Goal: Transaction & Acquisition: Book appointment/travel/reservation

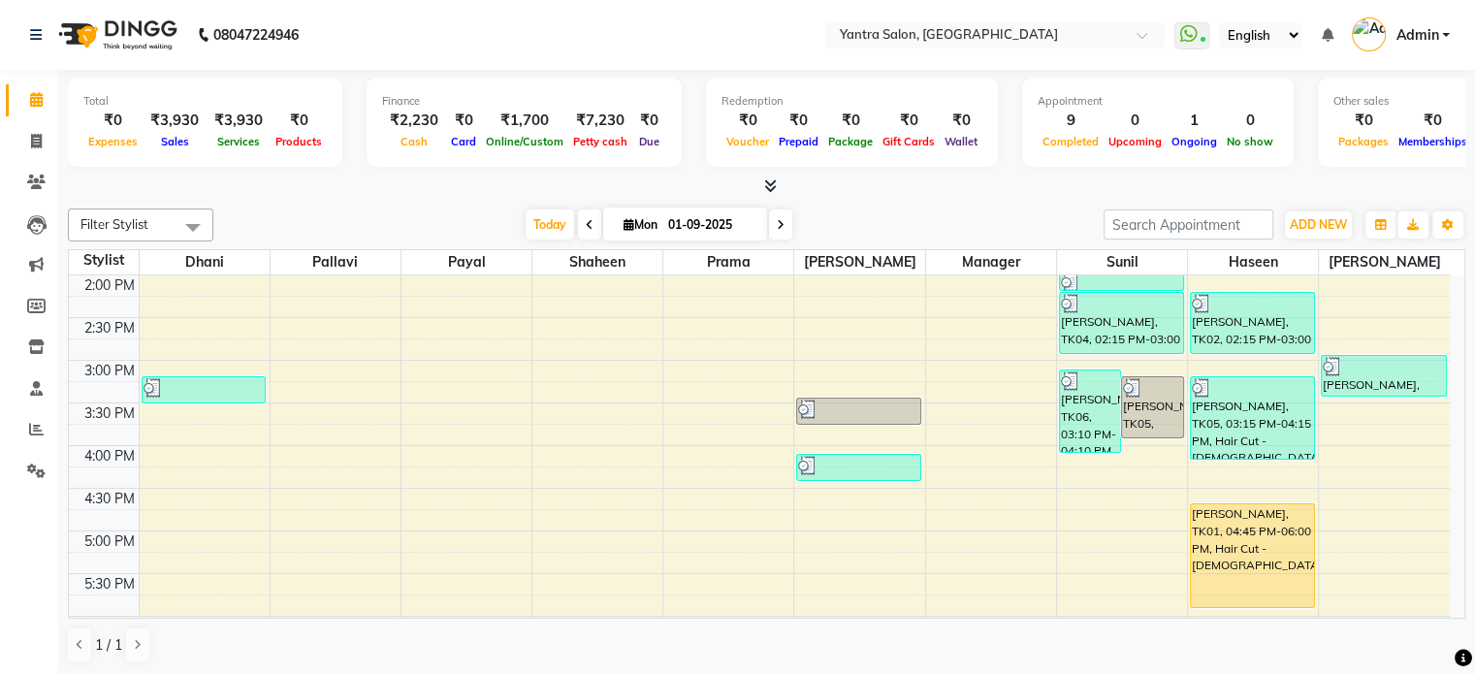
scroll to position [755, 0]
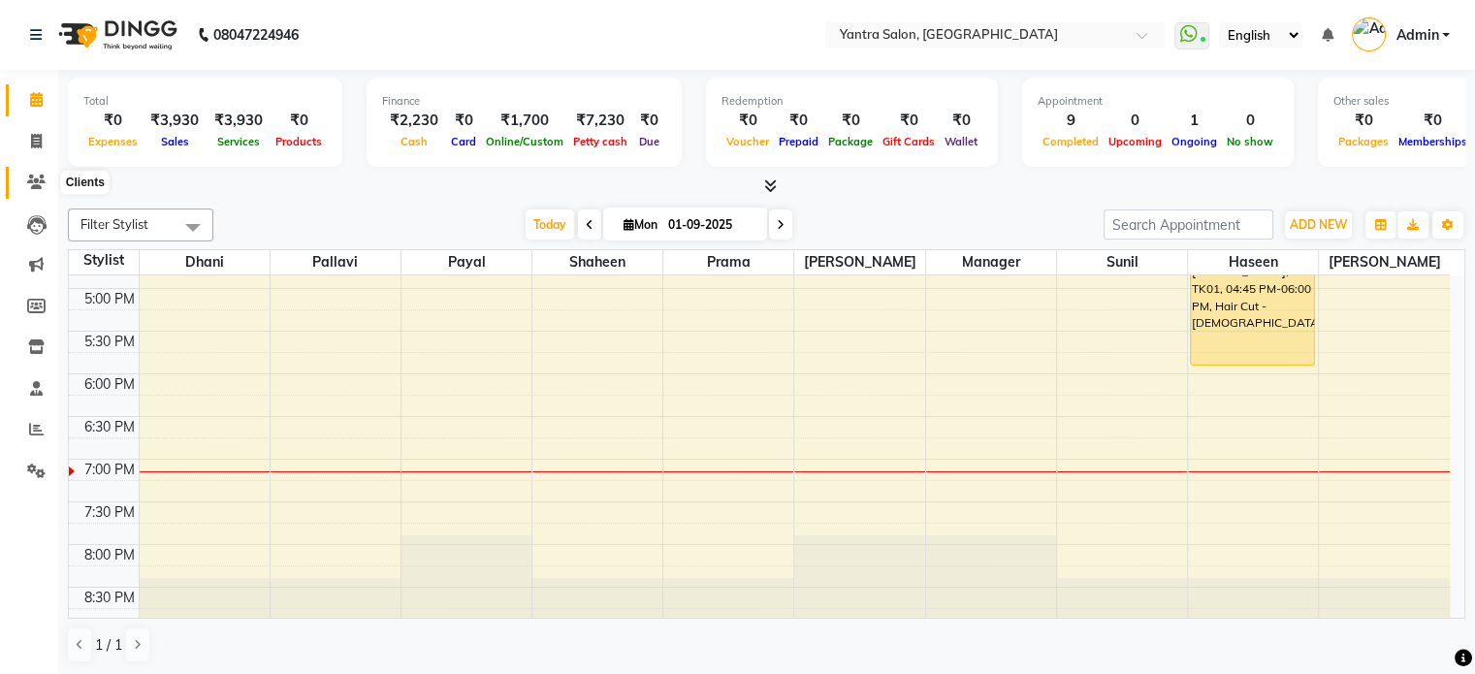
click at [40, 178] on icon at bounding box center [36, 182] width 18 height 15
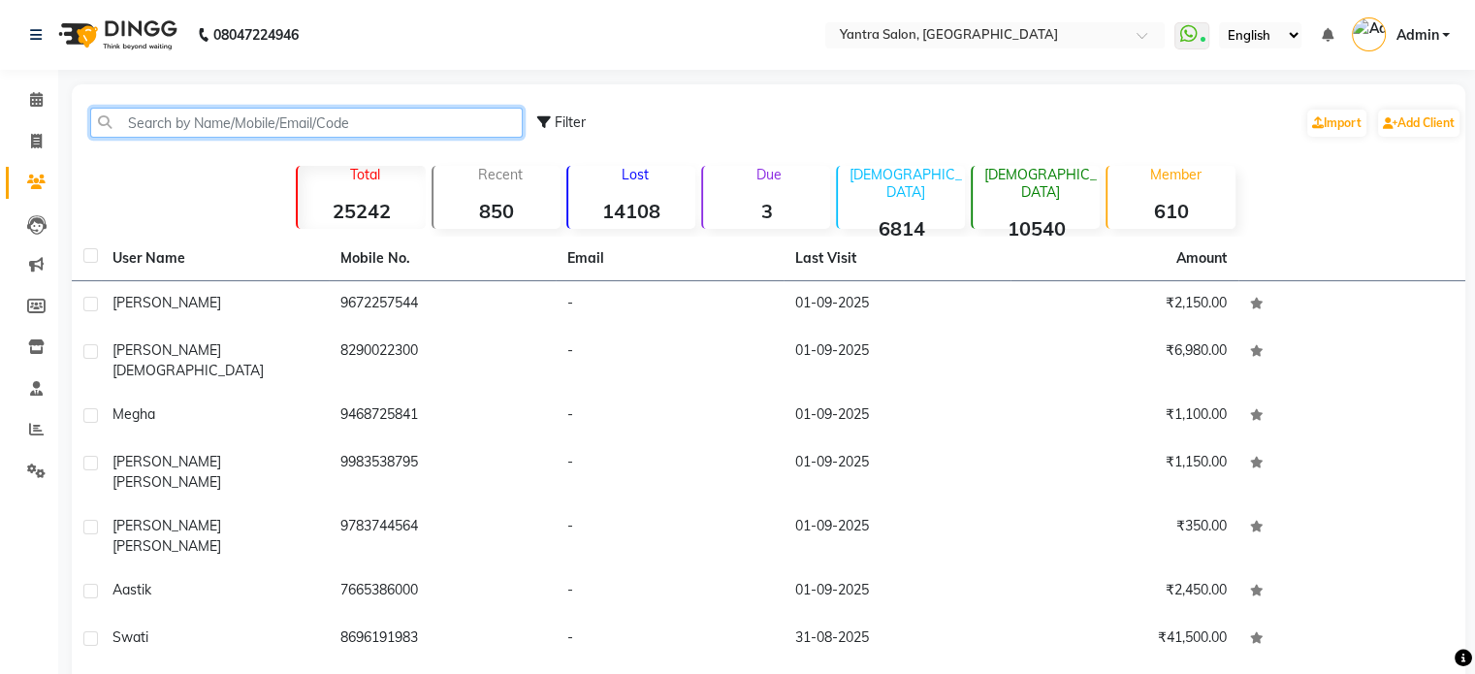
click at [211, 127] on input "text" at bounding box center [306, 123] width 433 height 30
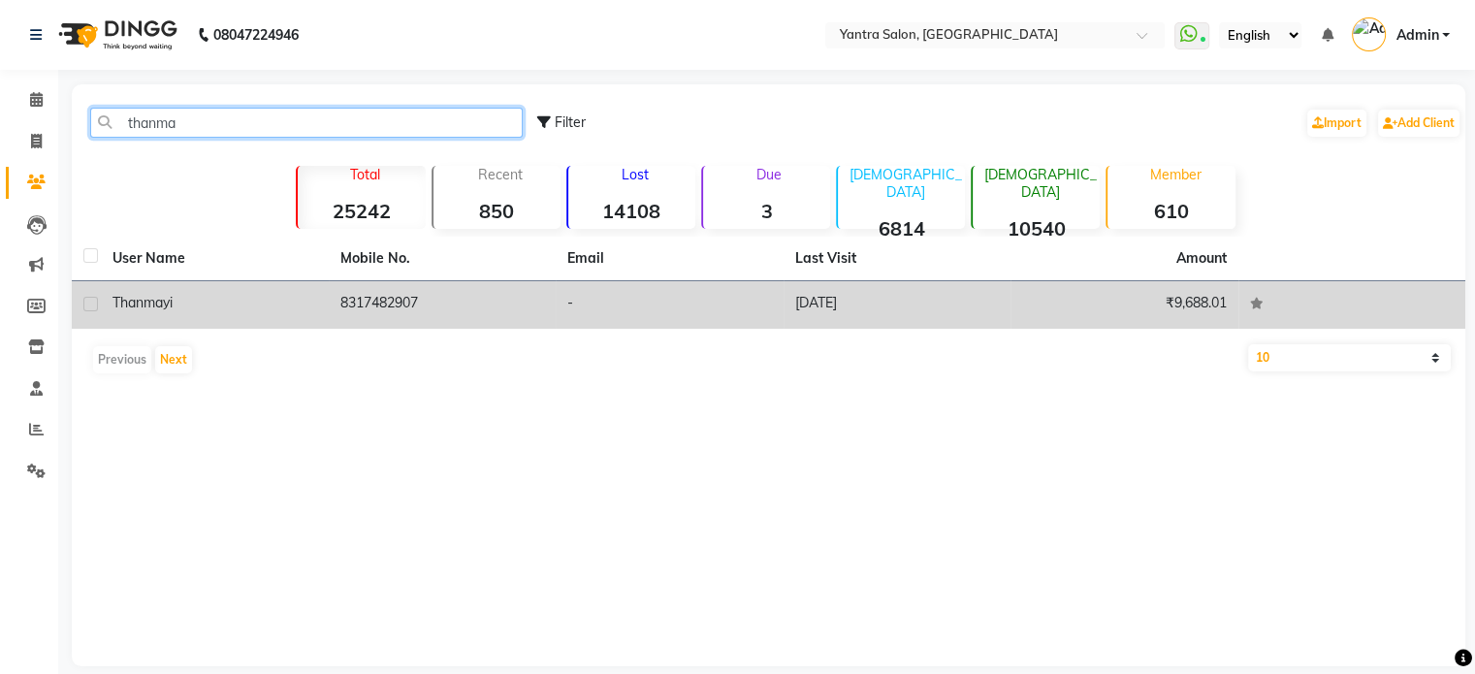
type input "thanma"
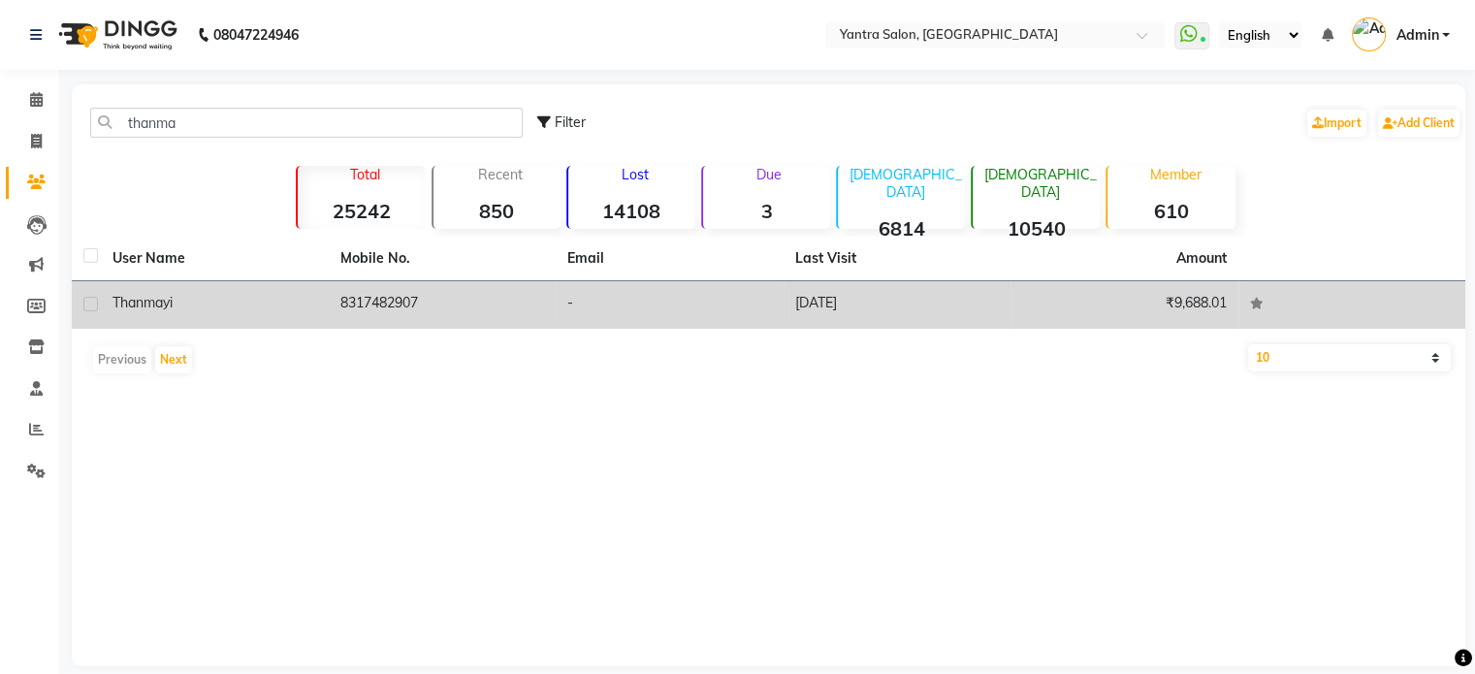
click at [974, 323] on td "[DATE]" at bounding box center [898, 305] width 228 height 48
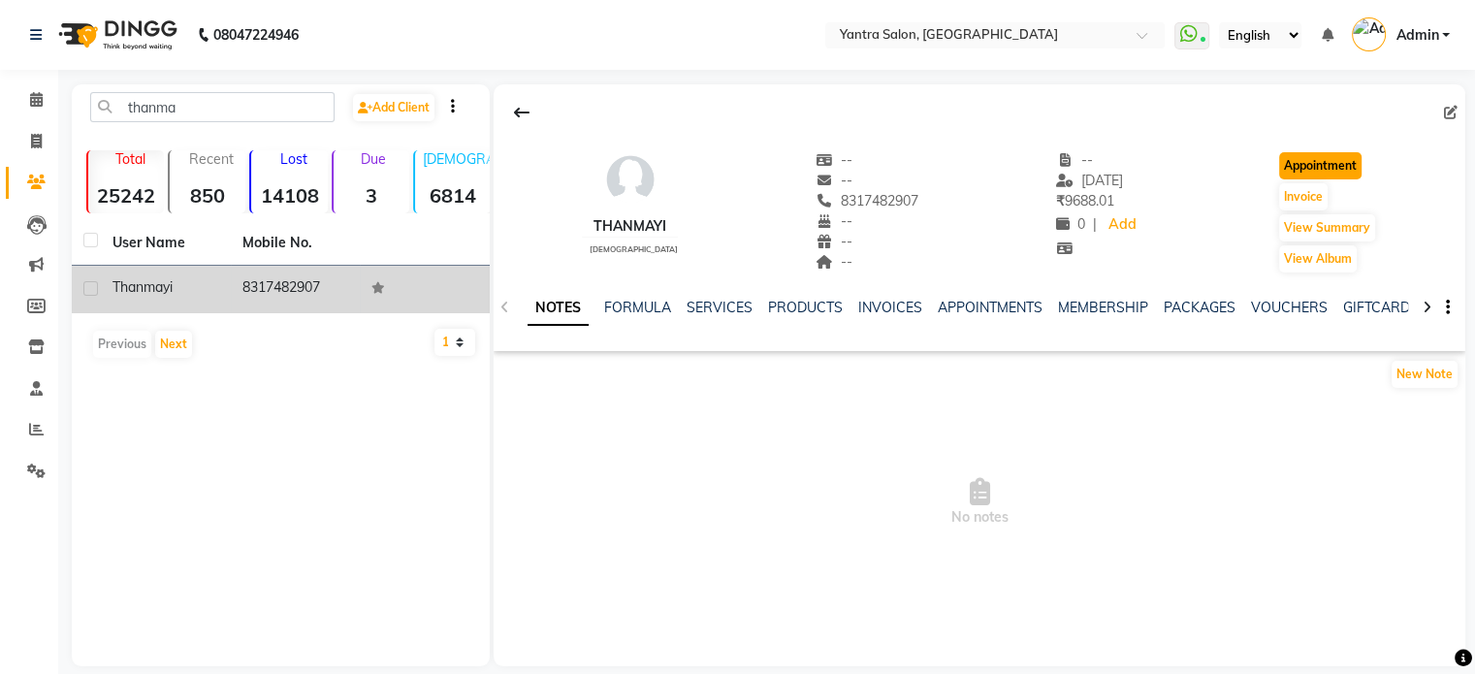
click at [1329, 174] on button "Appointment" at bounding box center [1320, 165] width 82 height 27
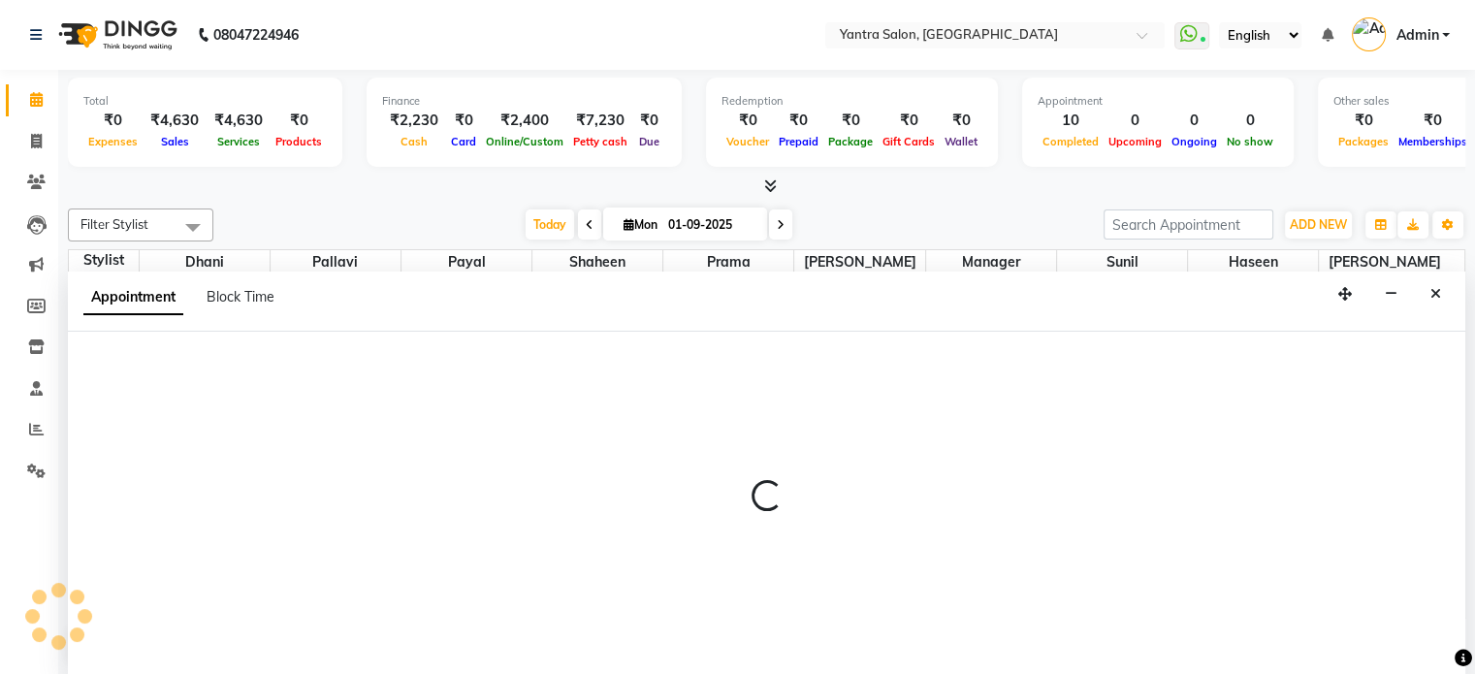
select select "tentative"
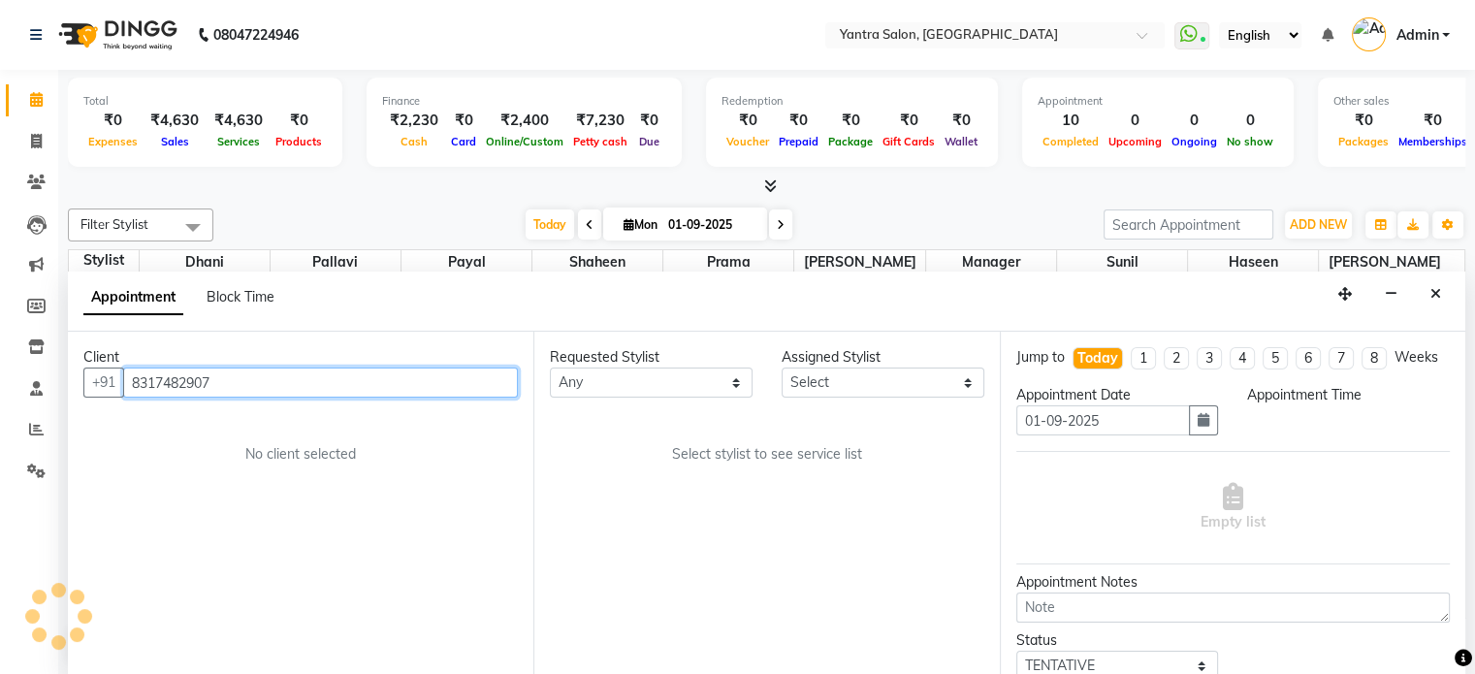
select select "540"
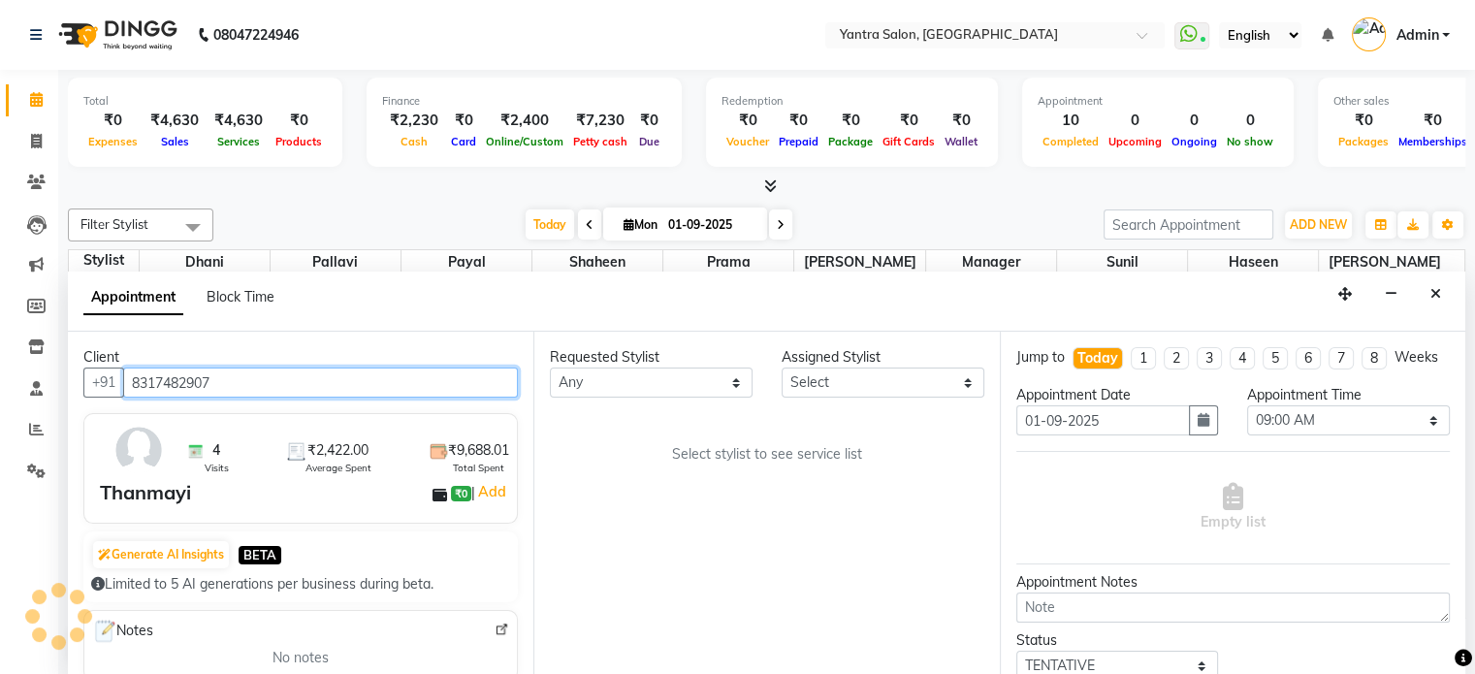
scroll to position [755, 0]
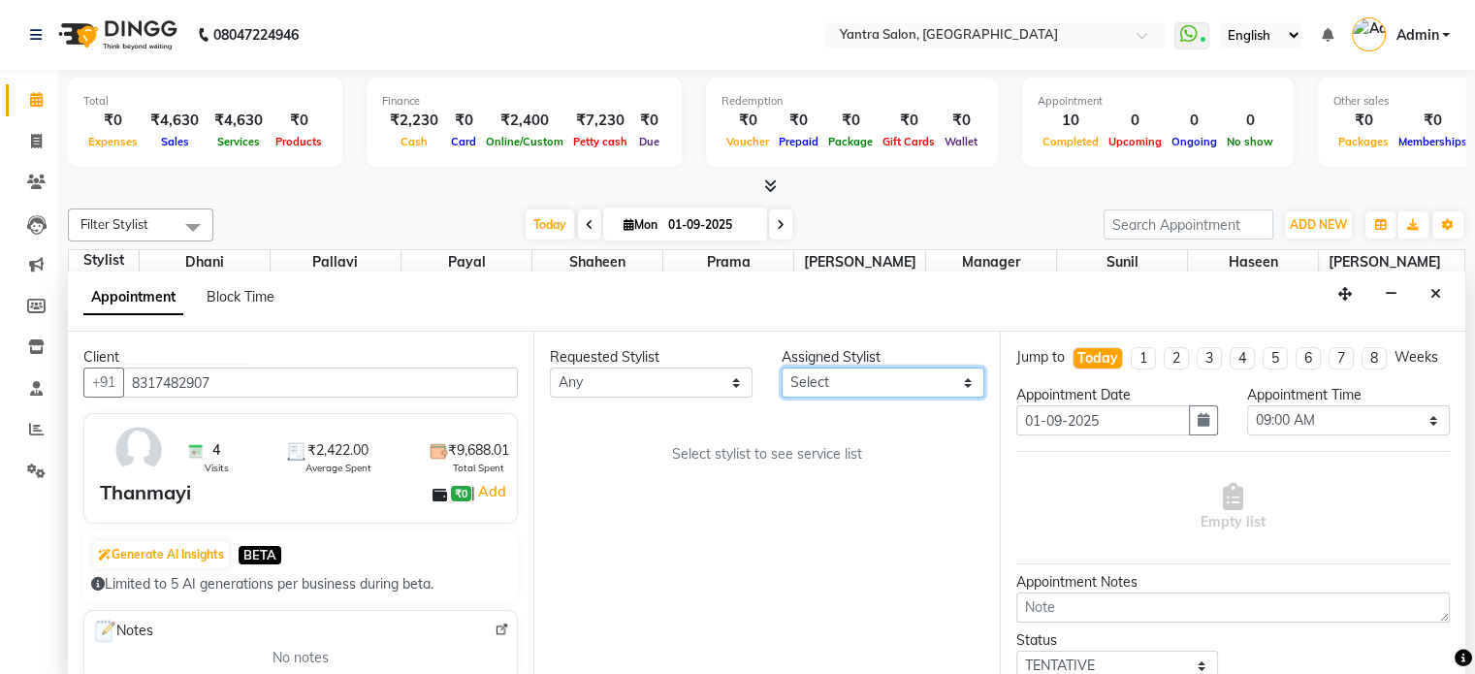
click at [820, 387] on select "Select [PERSON_NAME] Manager [PERSON_NAME] Prama [PERSON_NAME] [PERSON_NAME]" at bounding box center [883, 383] width 203 height 30
click at [782, 368] on select "Select [PERSON_NAME] Manager [PERSON_NAME] Prama [PERSON_NAME] [PERSON_NAME]" at bounding box center [883, 383] width 203 height 30
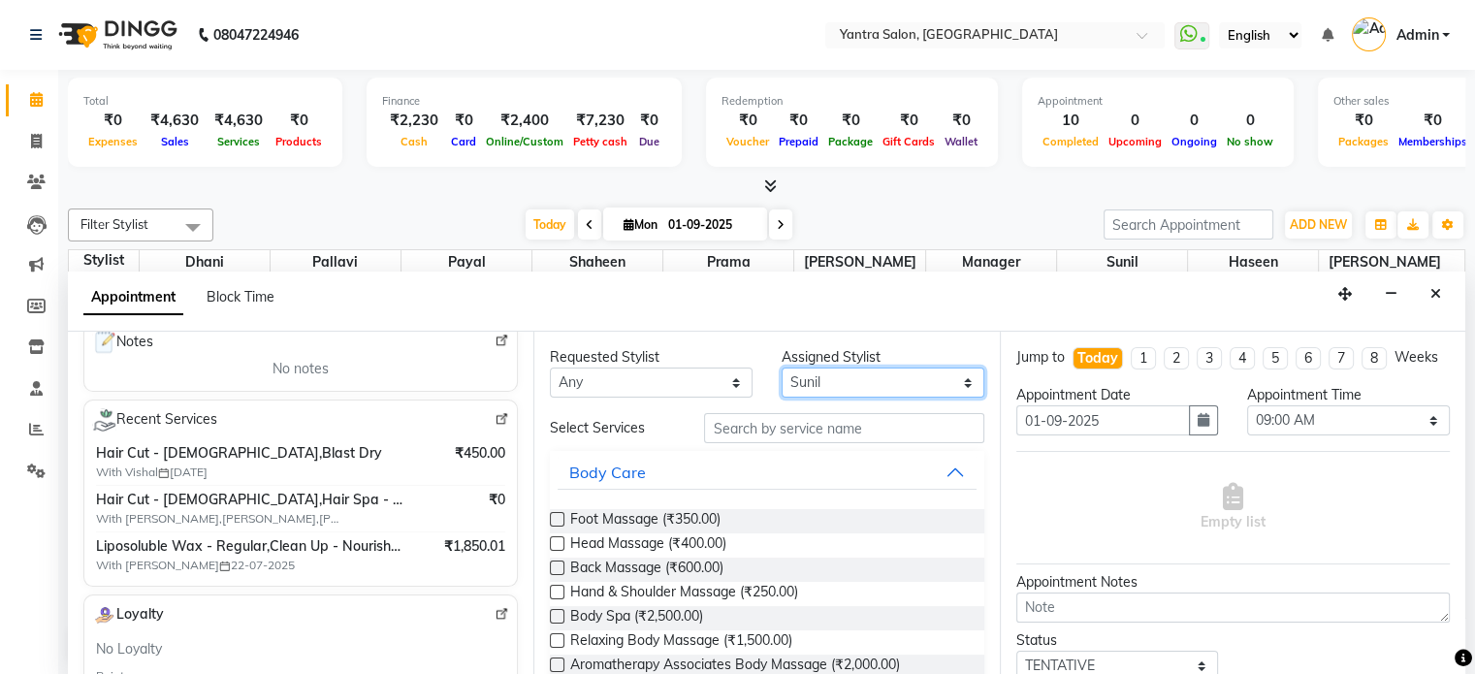
scroll to position [291, 0]
click at [803, 381] on select "Select [PERSON_NAME] Manager [PERSON_NAME] Prama [PERSON_NAME] [PERSON_NAME]" at bounding box center [883, 383] width 203 height 30
select select "75926"
click at [782, 368] on select "Select [PERSON_NAME] Manager [PERSON_NAME] Prama [PERSON_NAME] [PERSON_NAME]" at bounding box center [883, 383] width 203 height 30
click at [863, 434] on input "text" at bounding box center [843, 428] width 279 height 30
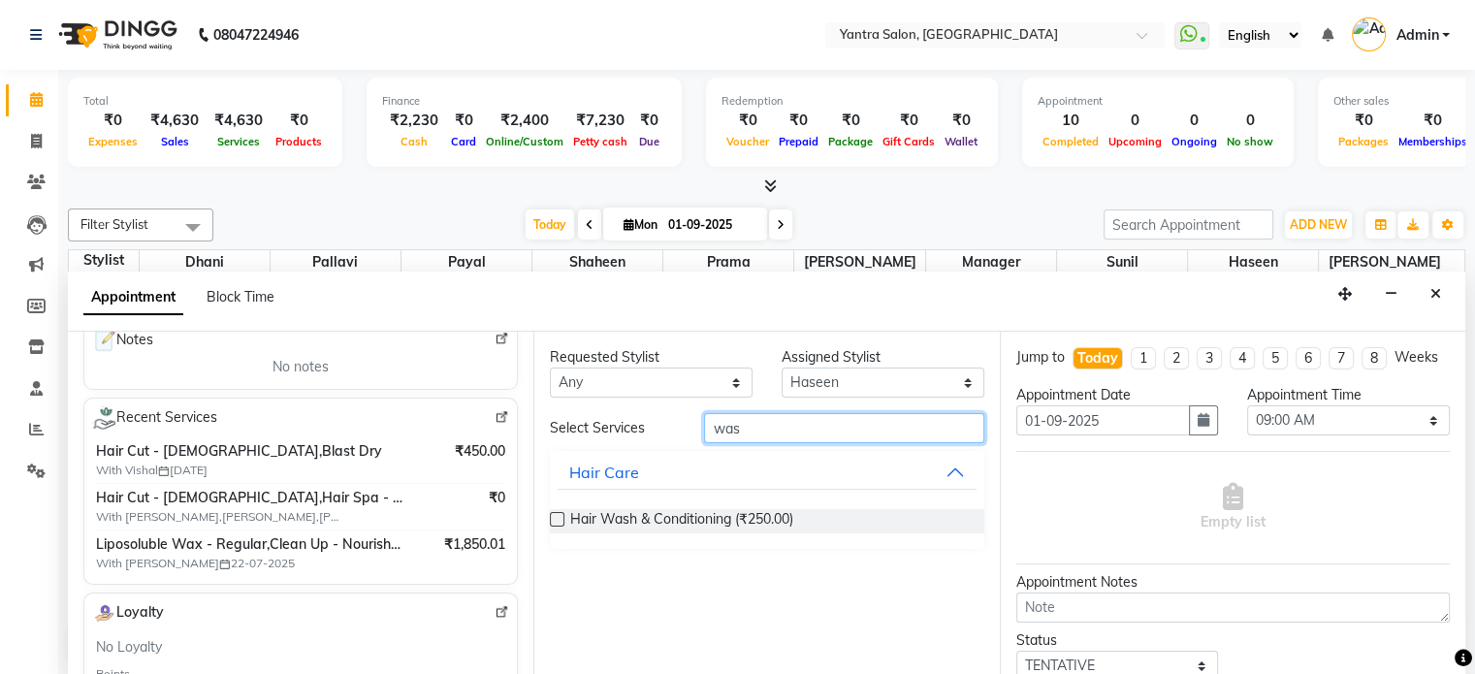
type input "was"
click at [664, 515] on span "Hair Wash & Conditioning (₹250.00)" at bounding box center [681, 521] width 223 height 24
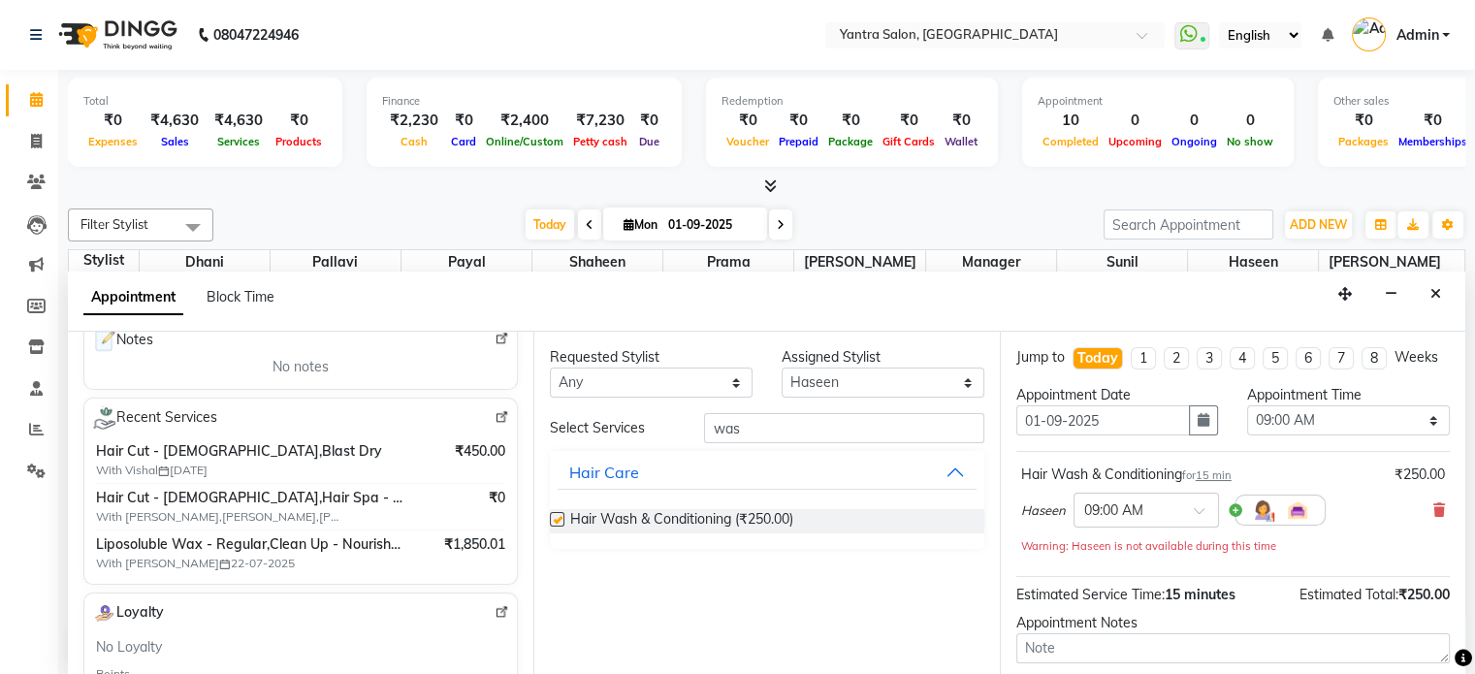
checkbox input "false"
click at [770, 430] on input "was" at bounding box center [843, 428] width 279 height 30
click at [1371, 429] on select "Select 09:00 AM 09:15 AM 09:30 AM 09:45 AM 10:00 AM 10:15 AM 10:30 AM 10:45 AM …" at bounding box center [1348, 420] width 203 height 30
click at [1247, 421] on select "Select 09:00 AM 09:15 AM 09:30 AM 09:45 AM 10:00 AM 10:15 AM 10:30 AM 10:45 AM …" at bounding box center [1348, 420] width 203 height 30
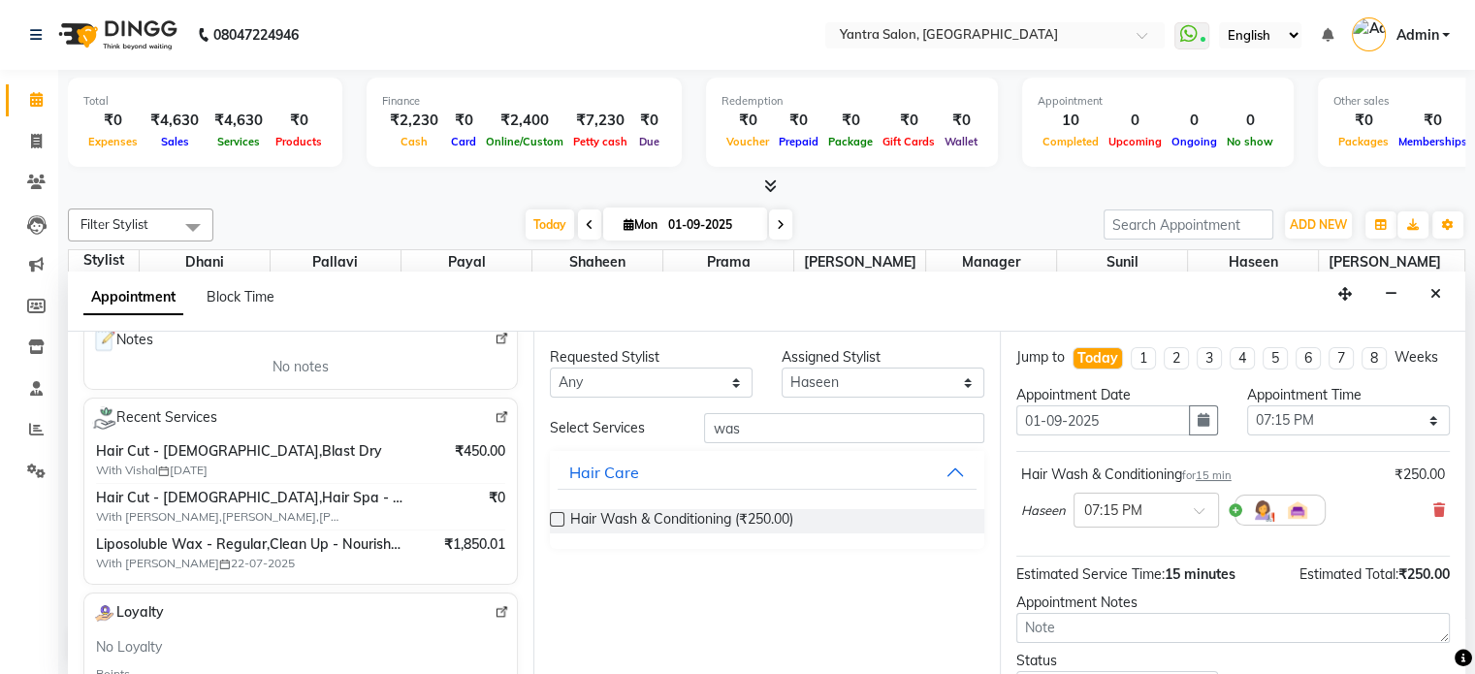
click at [1304, 485] on div "Hair Wash & Conditioning for 15 min ₹250.00" at bounding box center [1233, 475] width 424 height 20
click at [1362, 436] on select "Select 09:00 AM 09:15 AM 09:30 AM 09:45 AM 10:00 AM 10:15 AM 10:30 AM 10:45 AM …" at bounding box center [1348, 420] width 203 height 30
select select "1170"
click at [1247, 421] on select "Select 09:00 AM 09:15 AM 09:30 AM 09:45 AM 10:00 AM 10:15 AM 10:30 AM 10:45 AM …" at bounding box center [1348, 420] width 203 height 30
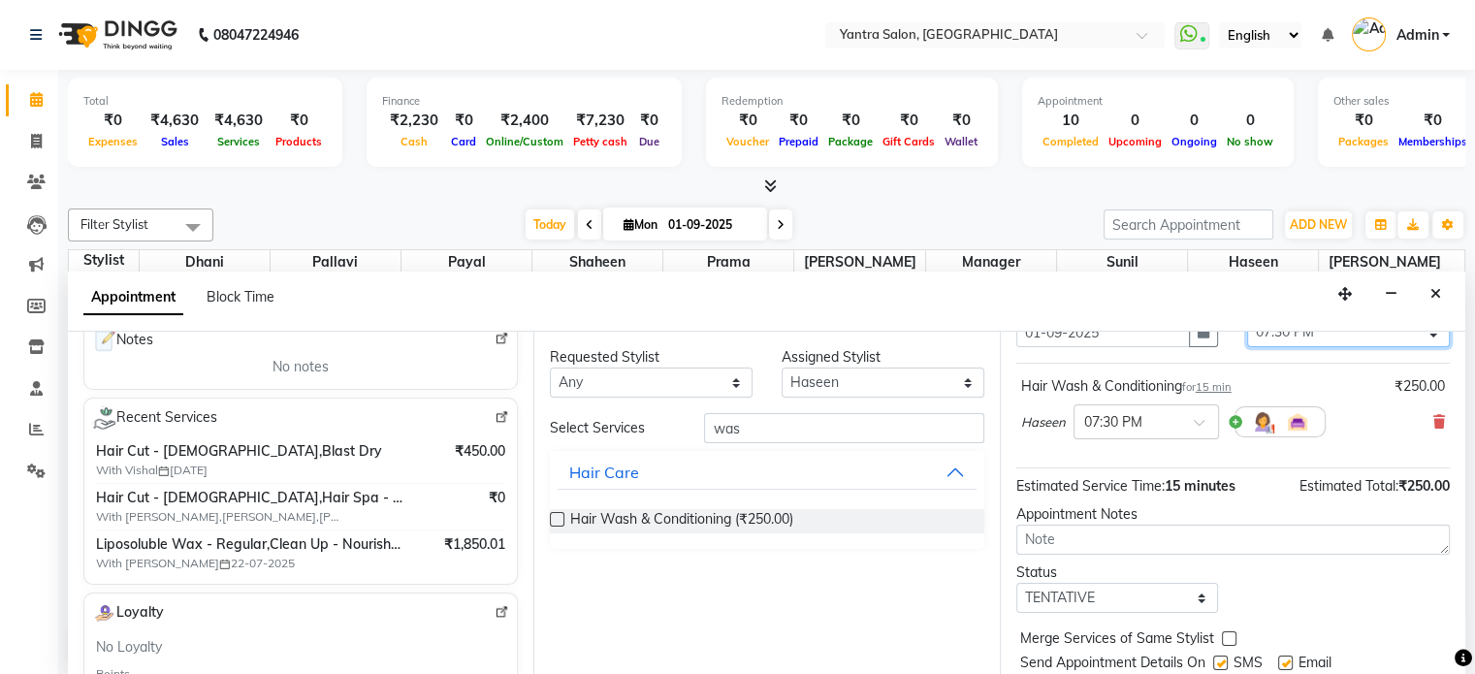
scroll to position [165, 0]
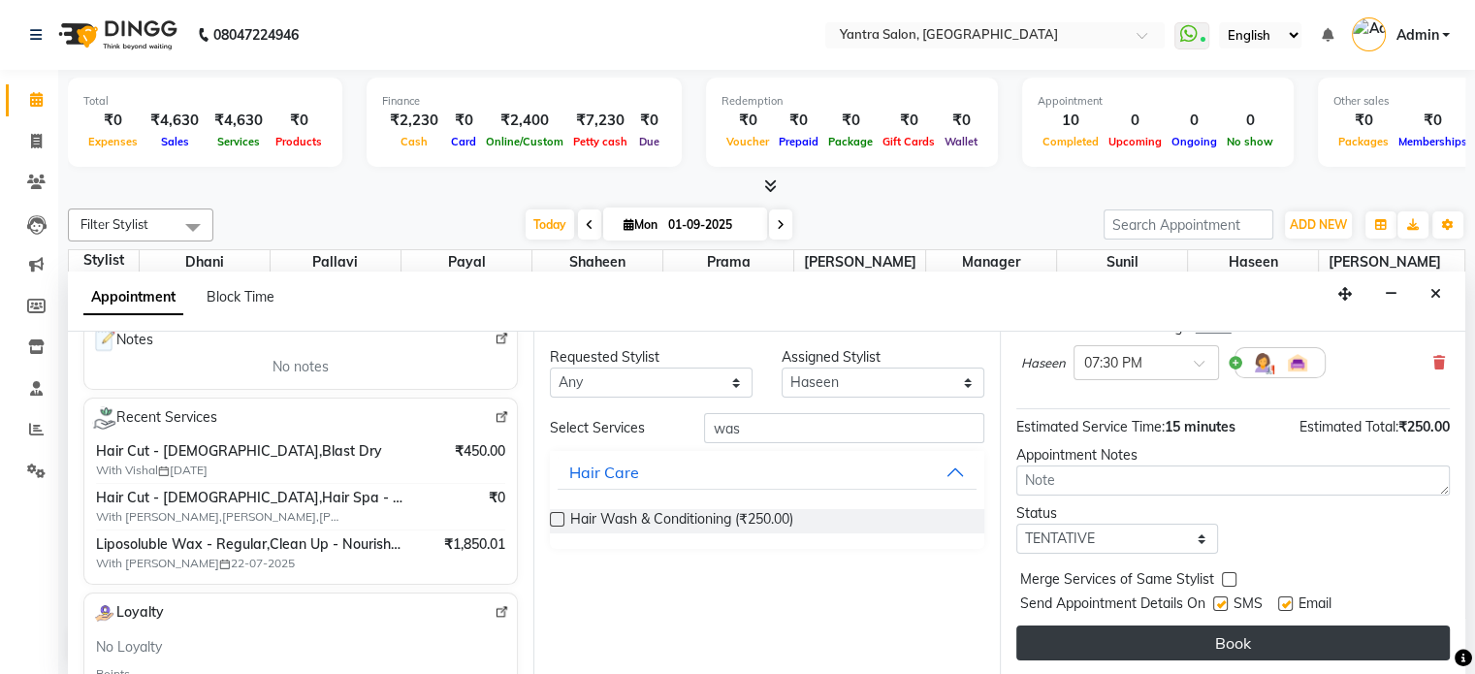
click at [1360, 643] on button "Book" at bounding box center [1234, 643] width 434 height 35
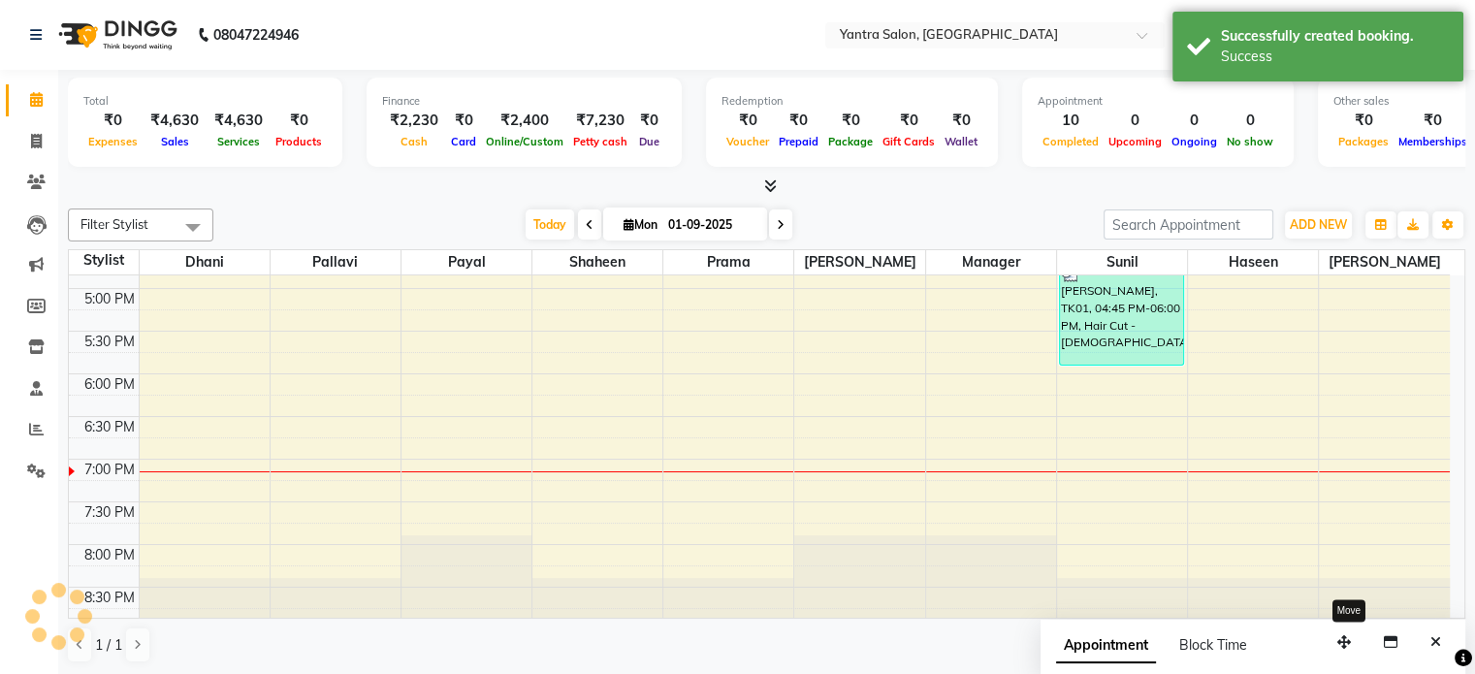
scroll to position [0, 0]
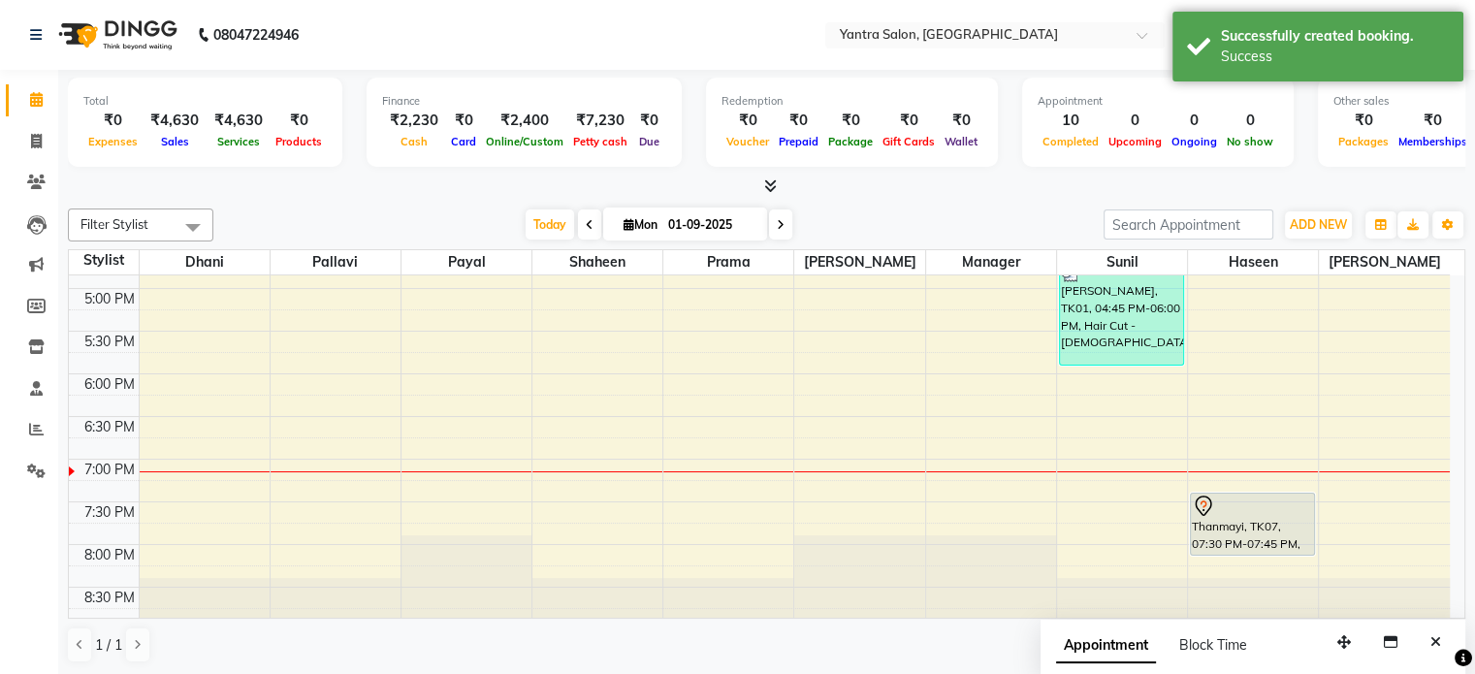
drag, startPoint x: 1226, startPoint y: 506, endPoint x: 1226, endPoint y: 519, distance: 12.6
click at [1226, 541] on div "[PERSON_NAME], TK02, 02:15 PM-03:00 PM, Hair Cut - [DEMOGRAPHIC_DATA] [PERSON_N…" at bounding box center [1253, 75] width 130 height 1109
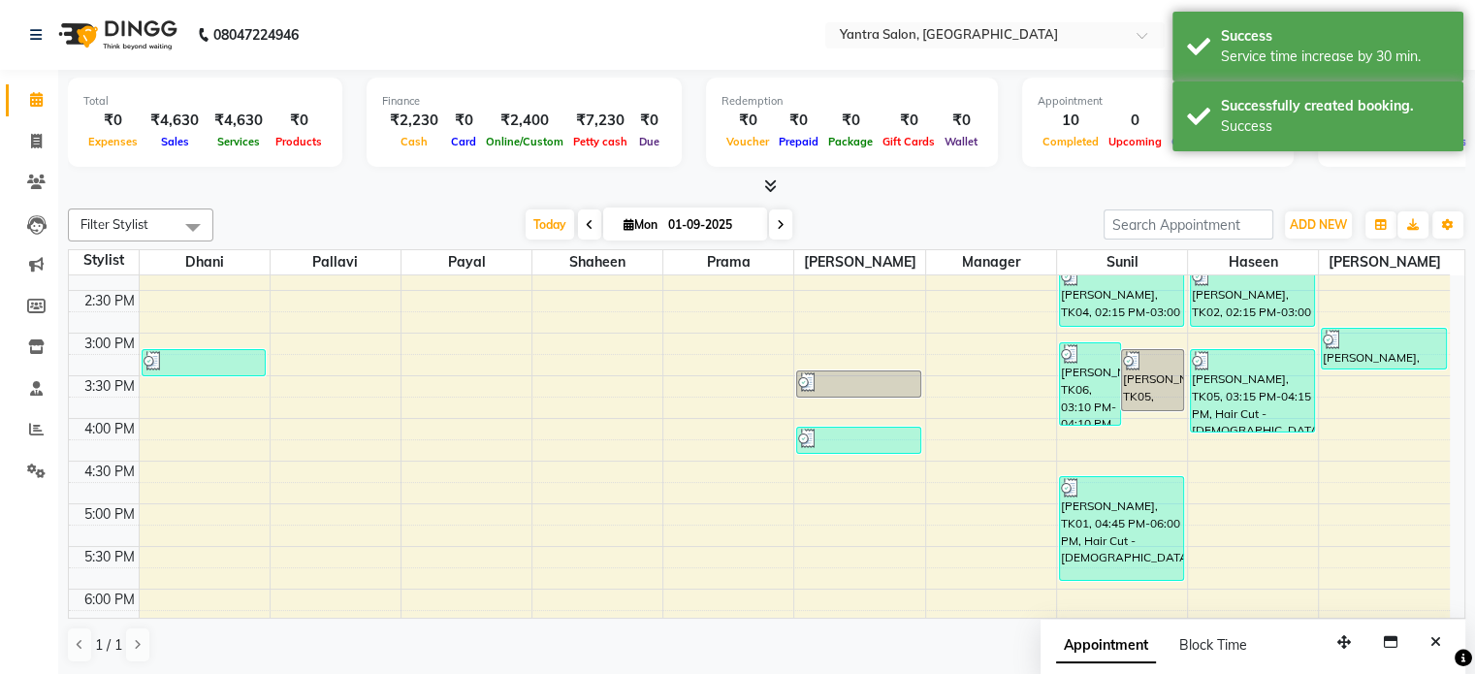
scroll to position [755, 0]
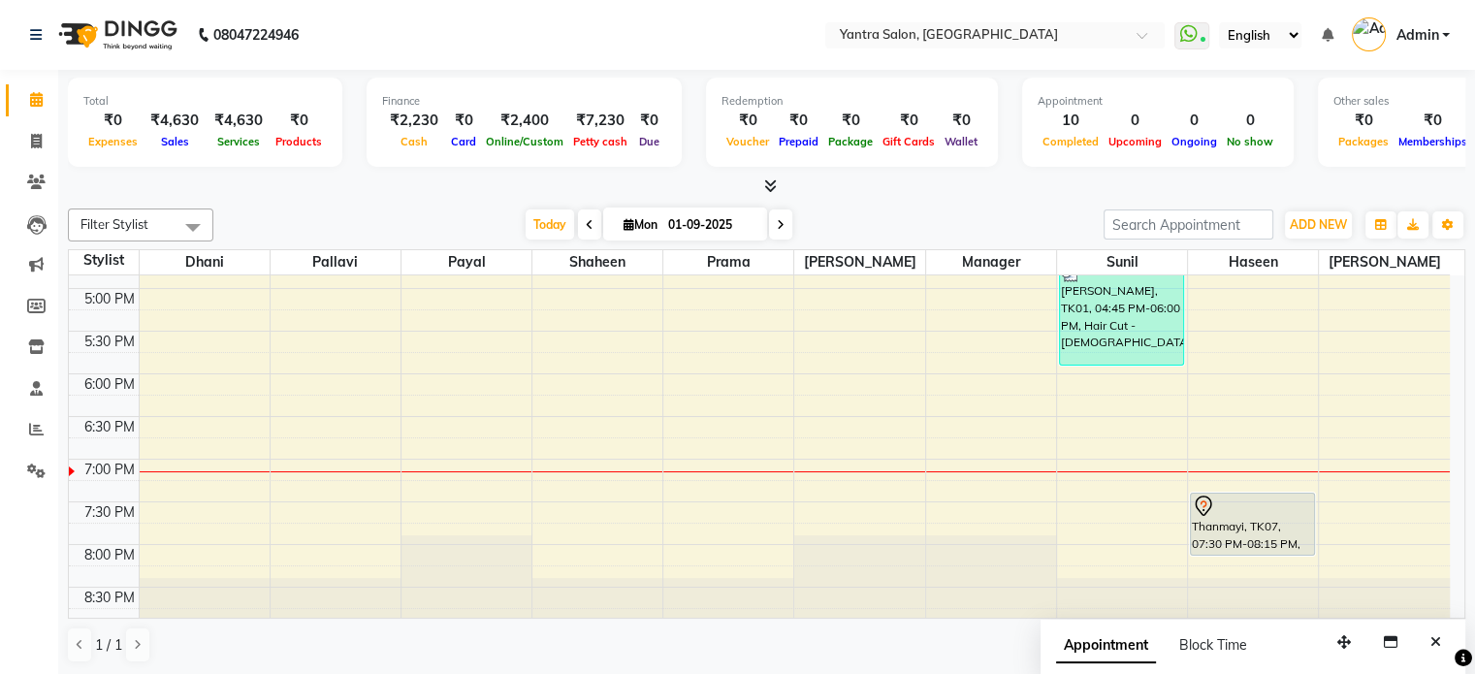
click at [1279, 526] on div "Thanmayi, TK07, 07:30 PM-08:15 PM, Hair Wash & Conditioning" at bounding box center [1252, 524] width 123 height 61
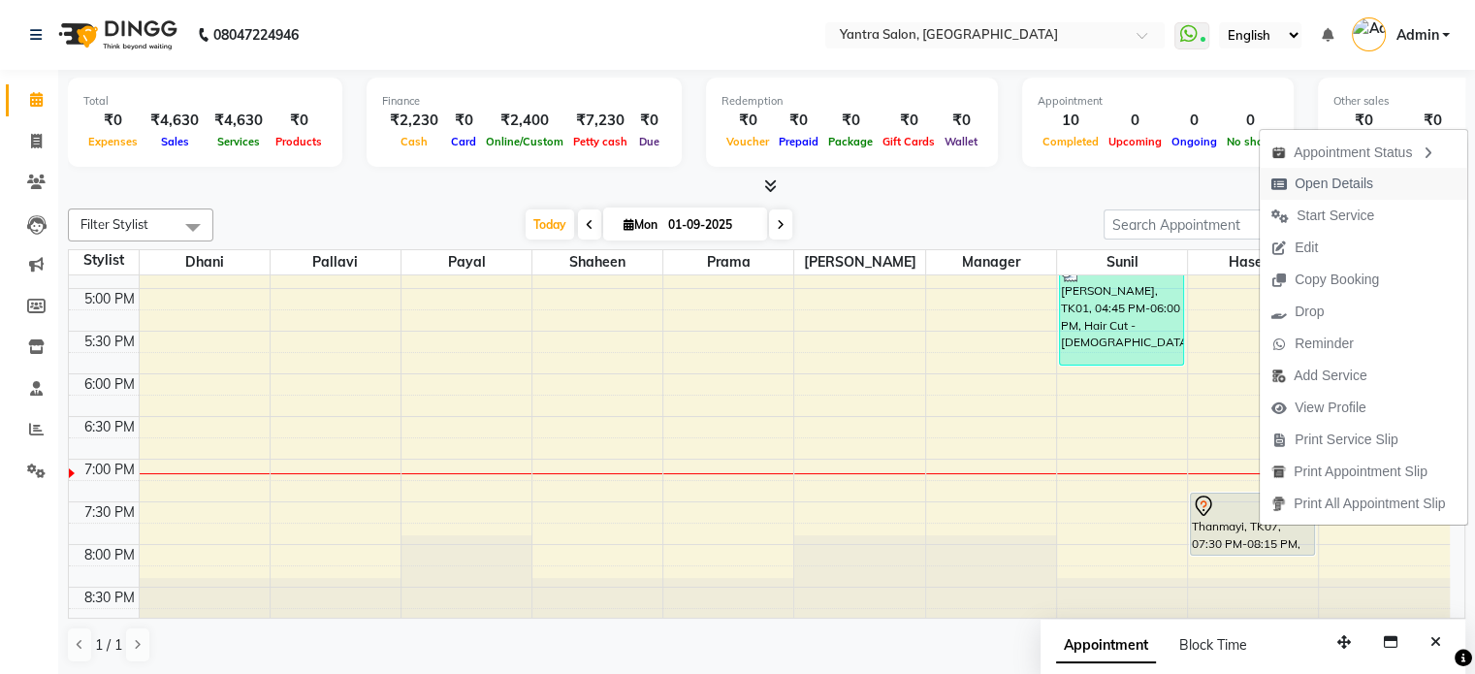
click at [1309, 183] on span "Open Details" at bounding box center [1334, 184] width 79 height 20
select select "7"
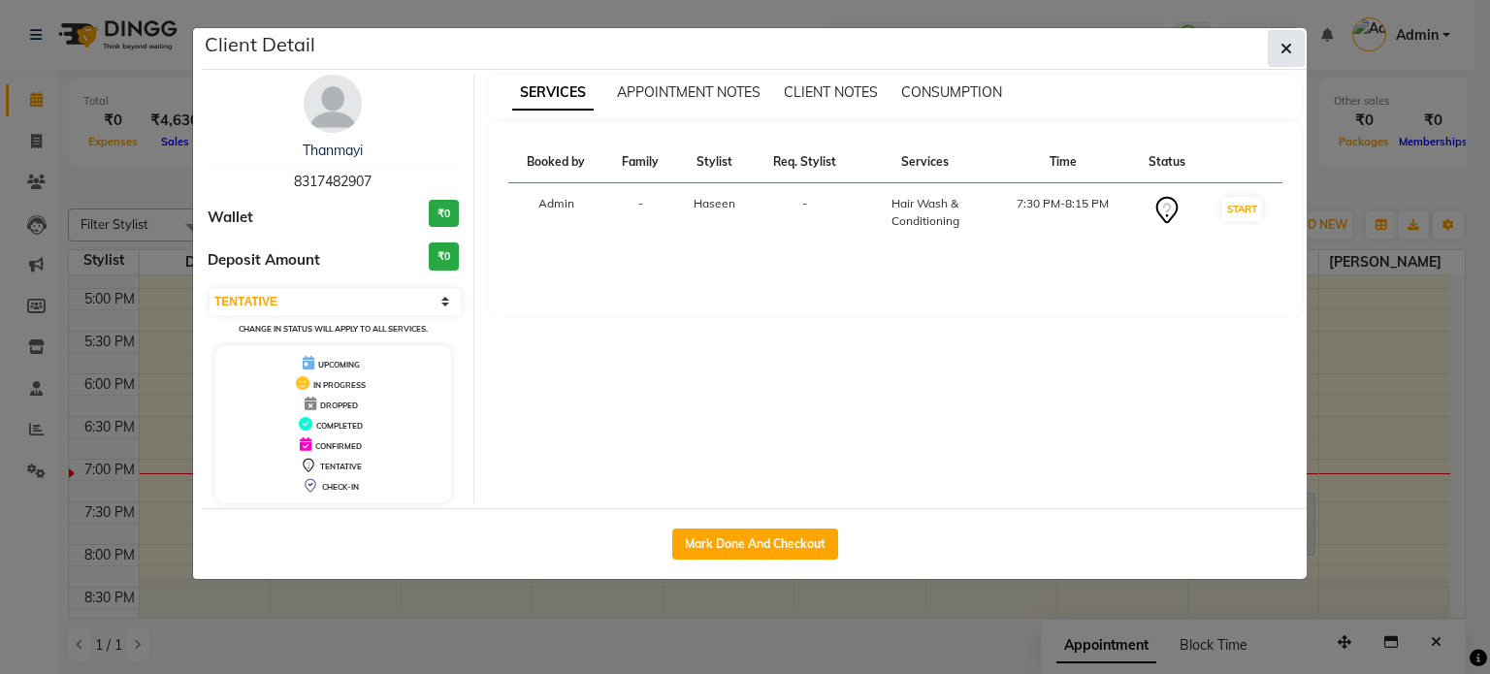
click at [1286, 57] on span "button" at bounding box center [1286, 48] width 12 height 19
